Goal: Navigation & Orientation: Go to known website

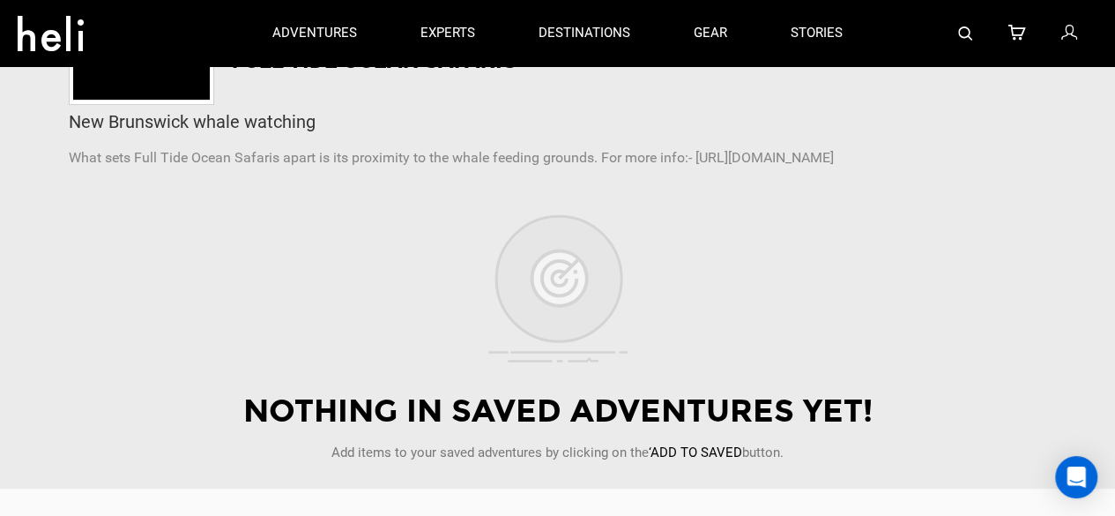
scroll to position [294, 0]
